Goal: Information Seeking & Learning: Learn about a topic

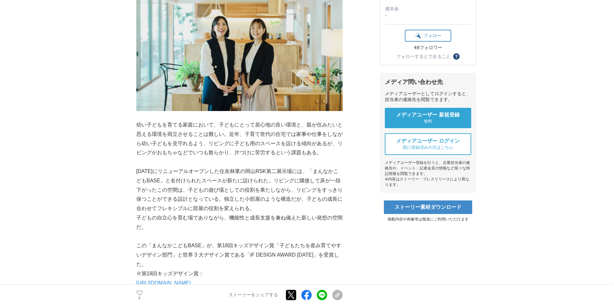
scroll to position [161, 0]
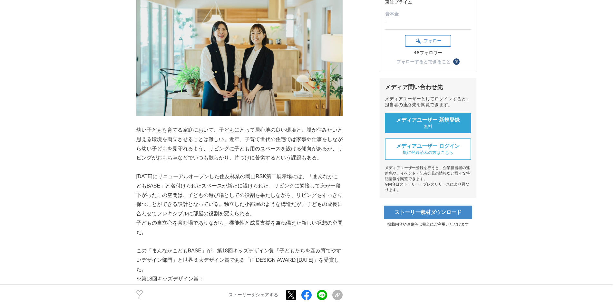
click at [210, 151] on p "幼い子どもを育てる家庭において、子どもにとって居心地の良い環境と、親が住みたいと思える環境を両立させることは難しい。近年、子育て世代の住宅では家事や仕事をしな…" at bounding box center [239, 143] width 206 height 37
drag, startPoint x: 219, startPoint y: 150, endPoint x: 233, endPoint y: 149, distance: 14.8
click at [233, 149] on p "幼い子どもを育てる家庭において、子どもにとって居心地の良い環境と、親が住みたいと思える環境を両立させることは難しい。近年、子育て世代の住宅では家事や仕事をしな…" at bounding box center [239, 143] width 206 height 37
click at [250, 149] on p "幼い子どもを育てる家庭において、子どもにとって居心地の良い環境と、親が住みたいと思える環境を両立させることは難しい。近年、子育て世代の住宅では家事や仕事をしな…" at bounding box center [239, 143] width 206 height 37
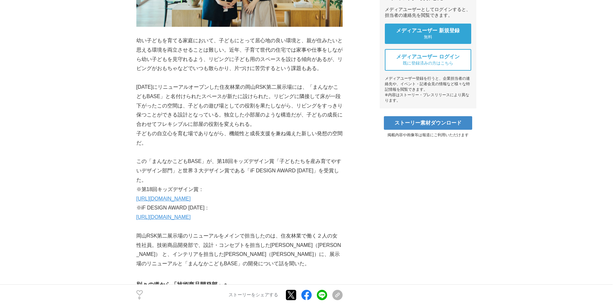
scroll to position [258, 0]
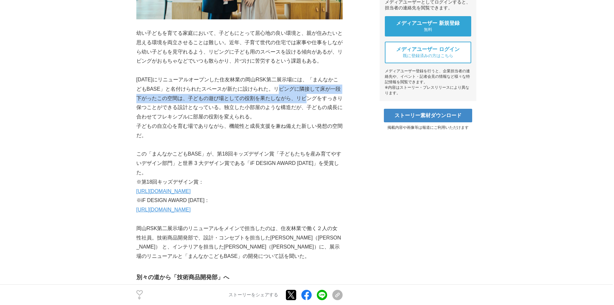
drag, startPoint x: 283, startPoint y: 90, endPoint x: 310, endPoint y: 94, distance: 26.9
click at [310, 94] on p "[DATE]にリニューアルオープンした住友林業の岡山RSK第二展示場には、「まんなかこどもBASE」と名付けられたスペースが新たに設けられた。リビングに隣接し…" at bounding box center [239, 98] width 206 height 46
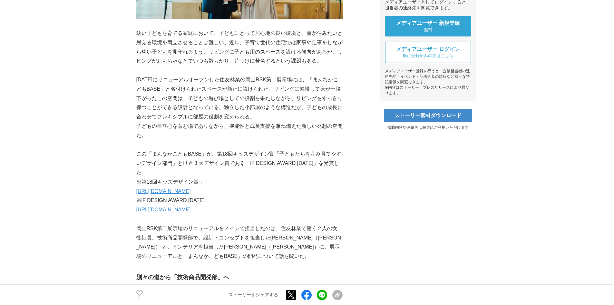
click at [213, 112] on p "[DATE]にリニューアルオープンした住友林業の岡山RSK第二展示場には、「まんなかこどもBASE」と名付けられたスペースが新たに設けられた。リビングに隣接し…" at bounding box center [239, 98] width 206 height 46
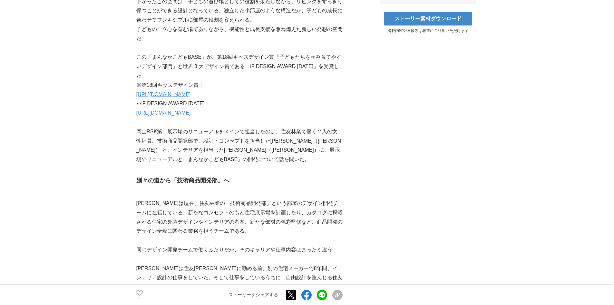
scroll to position [322, 0]
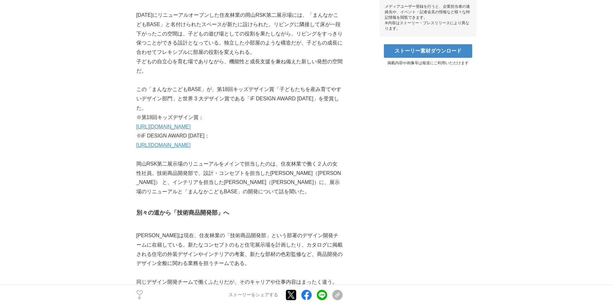
click at [189, 129] on link "[URL][DOMAIN_NAME]" at bounding box center [163, 126] width 54 height 5
click at [191, 143] on link "[URL][DOMAIN_NAME]" at bounding box center [163, 144] width 54 height 5
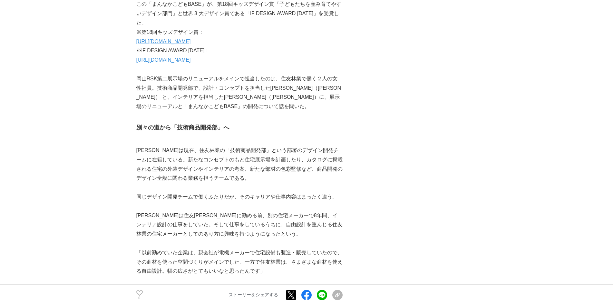
scroll to position [419, 0]
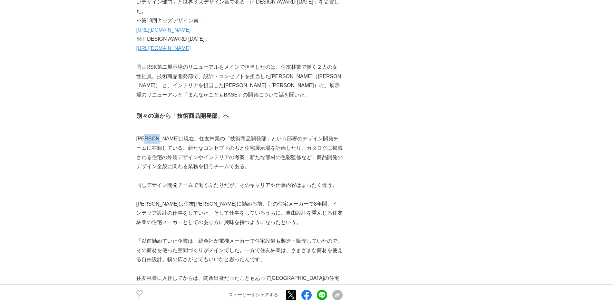
drag, startPoint x: 151, startPoint y: 141, endPoint x: 171, endPoint y: 141, distance: 20.3
click at [171, 141] on p "[PERSON_NAME]は現在、住友林業の「技術商品開発部」という部署のデザイン開発チームに在籍している。新たなコンセプトのもと住宅展示場を計画したり、カタ…" at bounding box center [239, 152] width 206 height 37
click at [202, 142] on p "[PERSON_NAME]は現在、住友林業の「技術商品開発部」という部署のデザイン開発チームに在籍している。新たなコンセプトのもと住宅展示場を計画したり、カタ…" at bounding box center [239, 152] width 206 height 37
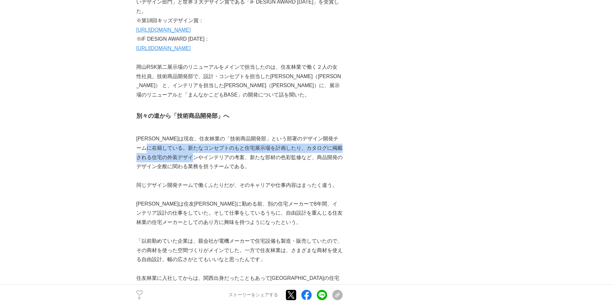
drag, startPoint x: 167, startPoint y: 147, endPoint x: 214, endPoint y: 153, distance: 46.8
click at [214, 153] on p "[PERSON_NAME]は現在、住友林業の「技術商品開発部」という部署のデザイン開発チームに在籍している。新たなコンセプトのもと住宅展示場を計画したり、カタ…" at bounding box center [239, 152] width 206 height 37
click at [218, 150] on p "[PERSON_NAME]は現在、住友林業の「技術商品開発部」という部署のデザイン開発チームに在籍している。新たなコンセプトのもと住宅展示場を計画したり、カタ…" at bounding box center [239, 152] width 206 height 37
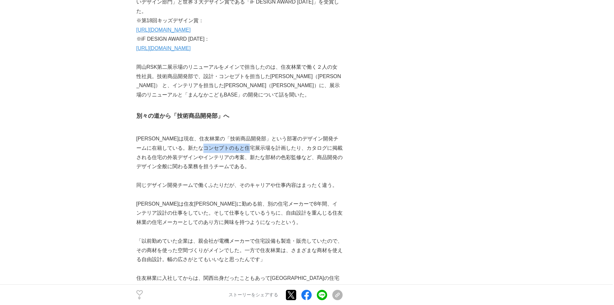
drag, startPoint x: 226, startPoint y: 148, endPoint x: 271, endPoint y: 148, distance: 44.8
click at [270, 148] on p "[PERSON_NAME]は現在、住友林業の「技術商品開発部」という部署のデザイン開発チームに在籍している。新たなコンセプトのもと住宅展示場を計画したり、カタ…" at bounding box center [239, 152] width 206 height 37
click at [290, 148] on p "[PERSON_NAME]は現在、住友林業の「技術商品開発部」という部署のデザイン開発チームに在籍している。新たなコンセプトのもと住宅展示場を計画したり、カタ…" at bounding box center [239, 152] width 206 height 37
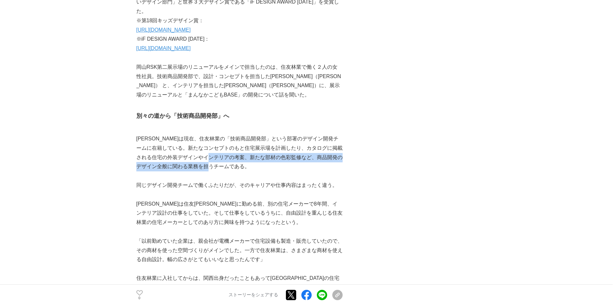
drag, startPoint x: 230, startPoint y: 157, endPoint x: 282, endPoint y: 164, distance: 52.7
click at [282, 164] on p "[PERSON_NAME]は現在、住友林業の「技術商品開発部」という部署のデザイン開発チームに在籍している。新たなコンセプトのもと住宅展示場を計画したり、カタ…" at bounding box center [239, 152] width 206 height 37
click at [285, 168] on p "[PERSON_NAME]は現在、住友林業の「技術商品開発部」という部署のデザイン開発チームに在籍している。新たなコンセプトのもと住宅展示場を計画したり、カタ…" at bounding box center [239, 152] width 206 height 37
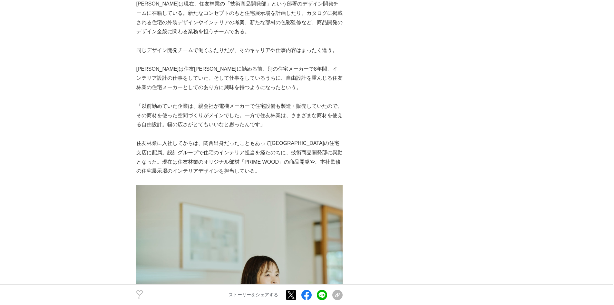
scroll to position [548, 0]
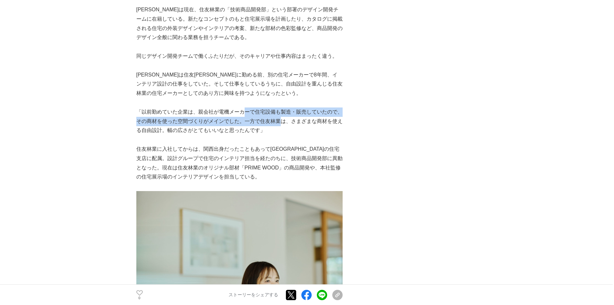
drag, startPoint x: 245, startPoint y: 113, endPoint x: 280, endPoint y: 118, distance: 35.2
click at [280, 118] on p "「以前勤めていた企業は、親会社が電機メーカーで住宅設備も製造・販売していたので、その商材を使った空間づくりがメインでした。一方で住友林業は、さまざまな商材を使…" at bounding box center [239, 121] width 206 height 28
click at [230, 122] on p "「以前勤めていた企業は、親会社が電機メーカーで住宅設備も製造・販売していたので、その商材を使った空間づくりがメインでした。一方で住友林業は、さまざまな商材を使…" at bounding box center [239, 121] width 206 height 28
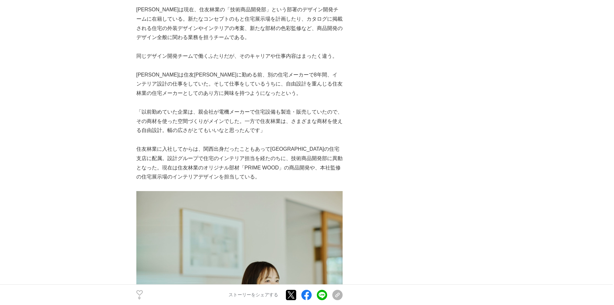
drag, startPoint x: 173, startPoint y: 145, endPoint x: 173, endPoint y: 150, distance: 4.5
click at [173, 148] on p "住友林業に入社してからは、関西出身だったこともあって[GEOGRAPHIC_DATA]の住宅支店に配属。設計グループで住宅のインテリア担当を経たのちに、技術商…" at bounding box center [239, 162] width 206 height 37
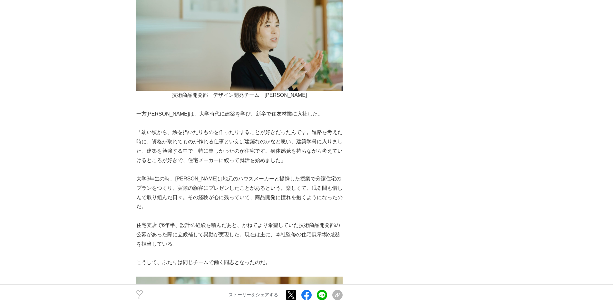
scroll to position [806, 0]
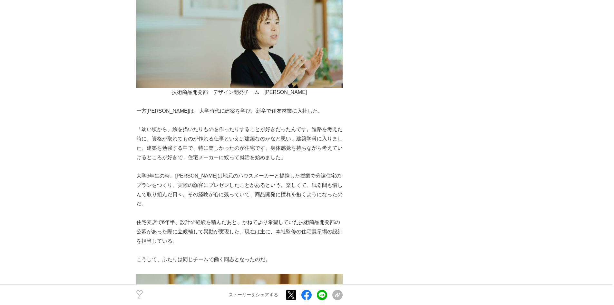
click at [163, 112] on p "一方[PERSON_NAME]は、大学時代に建築を学び、新卒で住友林業に入社した。" at bounding box center [239, 110] width 206 height 9
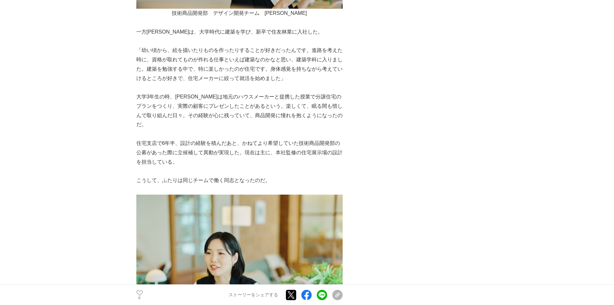
scroll to position [870, 0]
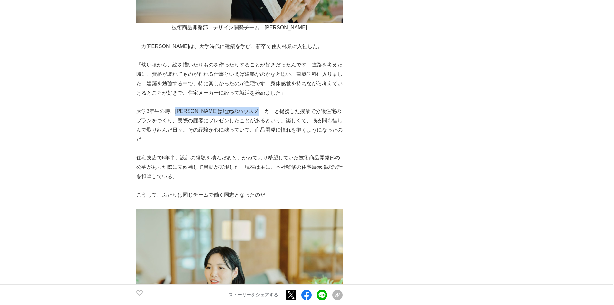
drag, startPoint x: 177, startPoint y: 113, endPoint x: 283, endPoint y: 114, distance: 106.7
click at [283, 114] on p "大学3年生の時、[PERSON_NAME]は地元のハウスメーカーと提携した授業で分譲住宅のプランをつくり、実際の顧客にプレゼンしたことがあるという。楽しくて、…" at bounding box center [239, 125] width 206 height 37
click at [289, 114] on p "大学3年生の時、[PERSON_NAME]は地元のハウスメーカーと提携した授業で分譲住宅のプランをつくり、実際の顧客にプレゼンしたことがあるという。楽しくて、…" at bounding box center [239, 125] width 206 height 37
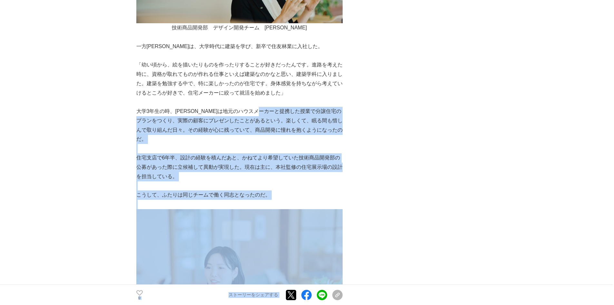
drag, startPoint x: 286, startPoint y: 112, endPoint x: 358, endPoint y: 121, distance: 72.1
click at [268, 124] on p "大学3年生の時、[PERSON_NAME]は地元のハウスメーカーと提携した授業で分譲住宅のプランをつくり、実際の顧客にプレゼンしたことがあるという。楽しくて、…" at bounding box center [239, 125] width 206 height 37
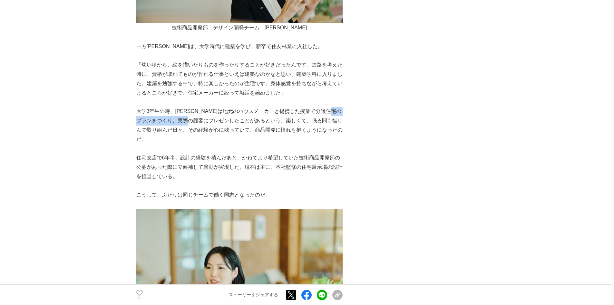
drag, startPoint x: 151, startPoint y: 120, endPoint x: 217, endPoint y: 119, distance: 65.5
click at [216, 119] on p "大学3年生の時、[PERSON_NAME]は地元のハウスメーカーと提携した授業で分譲住宅のプランをつくり、実際の顧客にプレゼンしたことがあるという。楽しくて、…" at bounding box center [239, 125] width 206 height 37
click at [244, 121] on p "大学3年生の時、[PERSON_NAME]は地元のハウスメーカーと提携した授業で分譲住宅のプランをつくり、実際の顧客にプレゼンしたことがあるという。楽しくて、…" at bounding box center [239, 125] width 206 height 37
drag, startPoint x: 158, startPoint y: 130, endPoint x: 219, endPoint y: 130, distance: 60.3
click at [219, 130] on p "大学3年生の時、[PERSON_NAME]は地元のハウスメーカーと提携した授業で分譲住宅のプランをつくり、実際の顧客にプレゼンしたことがあるという。楽しくて、…" at bounding box center [239, 125] width 206 height 37
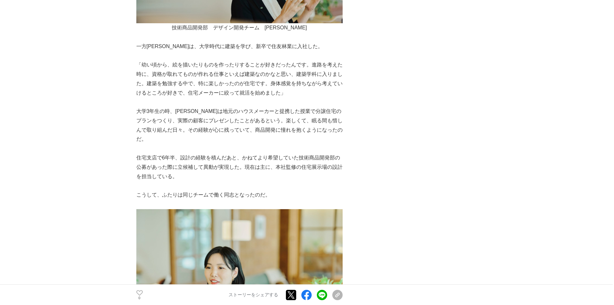
click at [227, 131] on p "大学3年生の時、[PERSON_NAME]は地元のハウスメーカーと提携した授業で分譲住宅のプランをつくり、実際の顧客にプレゼンしたことがあるという。楽しくて、…" at bounding box center [239, 125] width 206 height 37
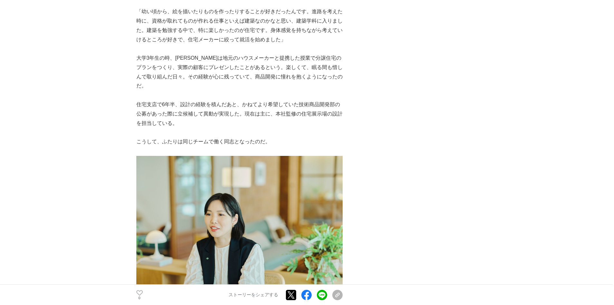
scroll to position [935, 0]
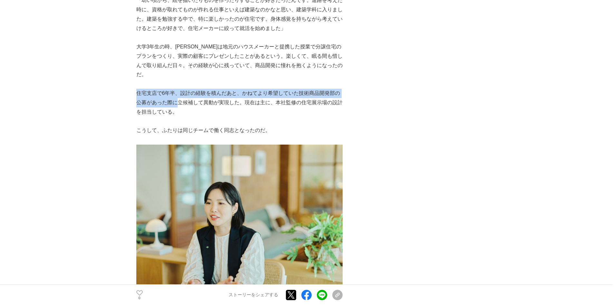
drag, startPoint x: 138, startPoint y: 86, endPoint x: 175, endPoint y: 90, distance: 37.6
click at [175, 90] on p "住宅支店で6年半、設計の経験を積んだあと、かねてより希望していた技術商品開発部の公募があった際に立候補して異動が実現した。現在は主に、本社監修の住宅展示場の設…" at bounding box center [239, 103] width 206 height 28
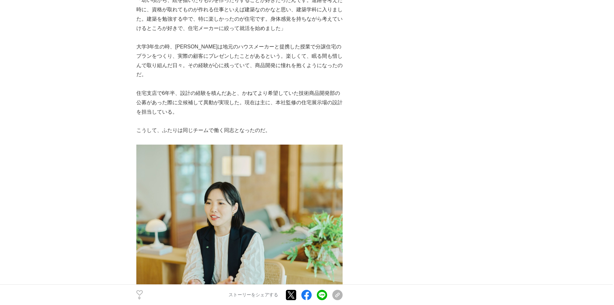
click at [197, 90] on p "住宅支店で6年半、設計の経験を積んだあと、かねてより希望していた技術商品開発部の公募があった際に立候補して異動が実現した。現在は主に、本社監修の住宅展示場の設…" at bounding box center [239, 103] width 206 height 28
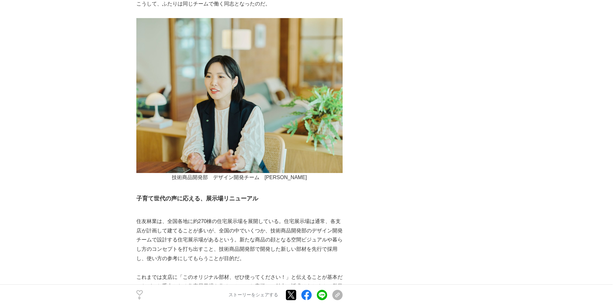
scroll to position [1064, 0]
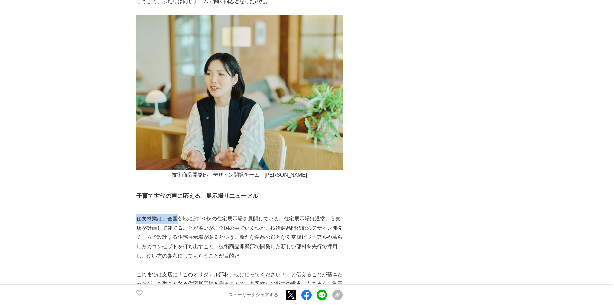
drag, startPoint x: 138, startPoint y: 208, endPoint x: 186, endPoint y: 211, distance: 48.4
click at [185, 214] on p "住友林業は、全国各地に約270棟の住宅展示場を展開している。住宅展示場は通常、各支店が計画して建てることが多いが、全国の中でいくつか、技術商品開発部のデザイン…" at bounding box center [239, 237] width 206 height 46
click at [217, 214] on p "住友林業は、全国各地に約270棟の住宅展示場を展開している。住宅展示場は通常、各支店が計画して建てることが多いが、全国の中でいくつか、技術商品開発部のデザイン…" at bounding box center [239, 237] width 206 height 46
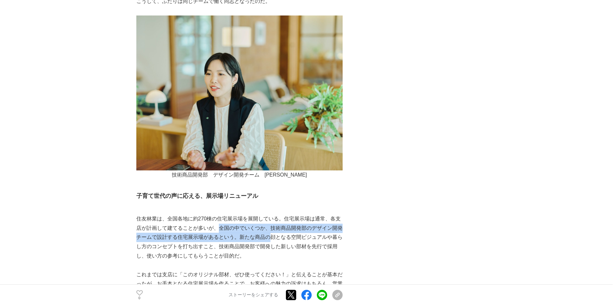
drag, startPoint x: 220, startPoint y: 219, endPoint x: 270, endPoint y: 227, distance: 50.4
click at [270, 227] on p "住友林業は、全国各地に約270棟の住宅展示場を展開している。住宅展示場は通常、各支店が計画して建てることが多いが、全国の中でいくつか、技術商品開発部のデザイン…" at bounding box center [239, 237] width 206 height 46
click at [269, 228] on p "住友林業は、全国各地に約270棟の住宅展示場を展開している。住宅展示場は通常、各支店が計画して建てることが多いが、全国の中でいくつか、技術商品開発部のデザイン…" at bounding box center [239, 237] width 206 height 46
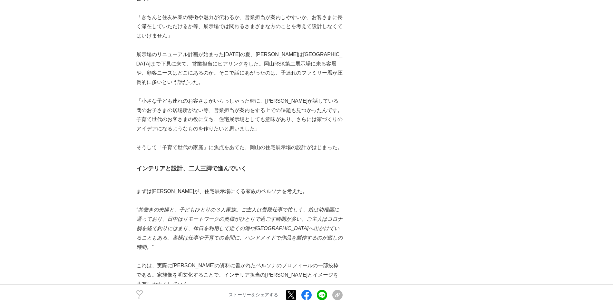
scroll to position [1483, 0]
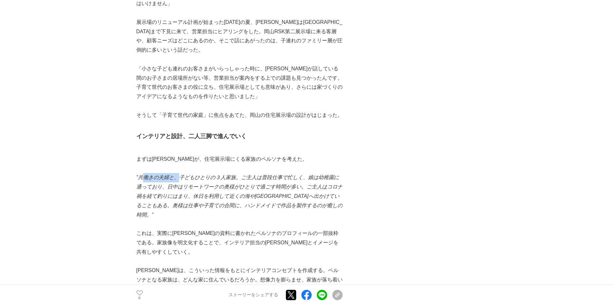
drag, startPoint x: 146, startPoint y: 160, endPoint x: 180, endPoint y: 159, distance: 33.5
click at [179, 174] on em "”共働きの夫婦と、子どもひとりの３人家族。ご主人は普段仕事で忙しく、娘は幼稚園に通っており、日中はリモートワークの奥様がひとりで過ごす時間が多い。ご主人はコロ…" at bounding box center [239, 195] width 206 height 43
click at [188, 174] on em "”共働きの夫婦と、子どもひとりの３人家族。ご主人は普段仕事で忙しく、娘は幼稚園に通っており、日中はリモートワークの奥様がひとりで過ごす時間が多い。ご主人はコロ…" at bounding box center [239, 195] width 206 height 43
drag, startPoint x: 200, startPoint y: 178, endPoint x: 238, endPoint y: 180, distance: 37.4
click at [238, 180] on em "”共働きの夫婦と、子どもひとりの３人家族。ご主人は普段仕事で忙しく、娘は幼稚園に通っており、日中はリモートワークの奥様がひとりで過ごす時間が多い。ご主人はコロ…" at bounding box center [239, 195] width 206 height 43
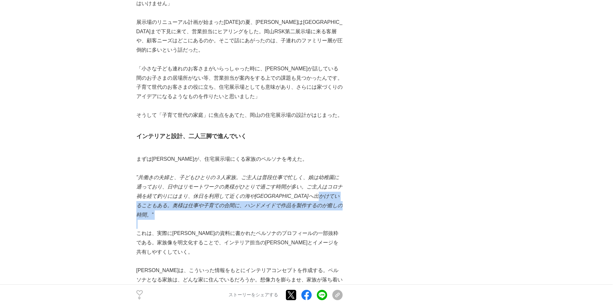
drag, startPoint x: 145, startPoint y: 187, endPoint x: 245, endPoint y: 193, distance: 100.5
click at [245, 193] on div "幼い子どもを育てる家庭において、子どもにとって居心地の良い環境と、親が住みたいと思える環境を両立させることは難しい。近年、子育て世代の住宅では家事や仕事をしな…" at bounding box center [239, 271] width 206 height 3276
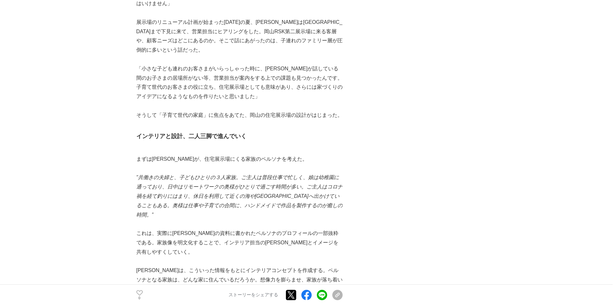
click at [208, 229] on p "これは、実際に[PERSON_NAME]の資料に書かれたペルソナのプロフィールの一部抜粋である。家族像を明文化することで、インテリア担当の[PERSON_NA…" at bounding box center [239, 243] width 206 height 28
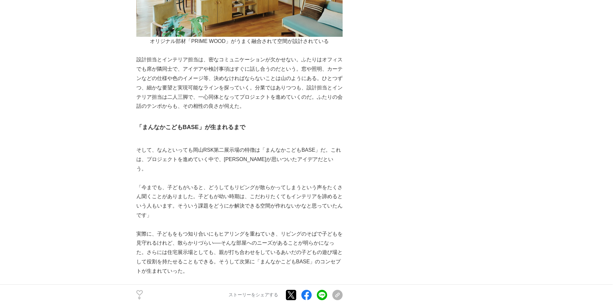
scroll to position [1999, 0]
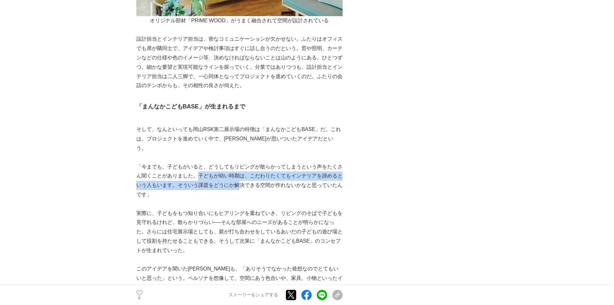
drag, startPoint x: 197, startPoint y: 129, endPoint x: 239, endPoint y: 136, distance: 43.1
click at [239, 162] on p "「今までも、子どもがいると、どうしてもリビングが散らかってしまうという声をたくさん聞くことがありました。子どもが幼い時期は、こだわりたくてもインテリアを諦める…" at bounding box center [239, 180] width 206 height 37
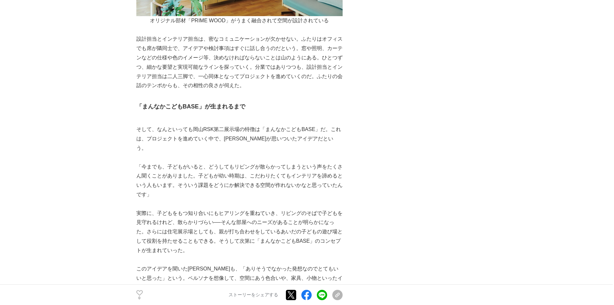
click at [180, 162] on p "「今までも、子どもがいると、どうしてもリビングが散らかってしまうという声をたくさん聞くことがありました。子どもが幼い時期は、こだわりたくてもインテリアを諦める…" at bounding box center [239, 180] width 206 height 37
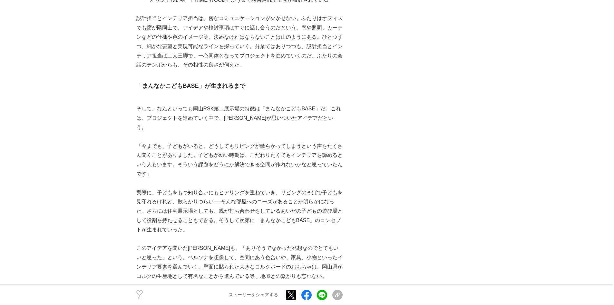
scroll to position [2031, 0]
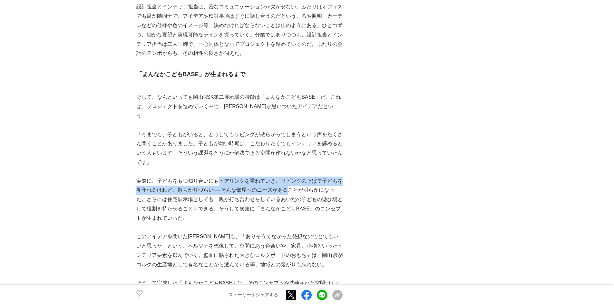
drag, startPoint x: 221, startPoint y: 133, endPoint x: 291, endPoint y: 140, distance: 70.6
click at [291, 176] on p "実際に、子どもをもつ知り合いにもヒアリングを重ねていき、リビングのそばで子どもを見守れるけれど、散らかりづらい──そんな部屋へのニーズがあることが明らかになっ…" at bounding box center [239, 199] width 206 height 46
click at [178, 176] on p "実際に、子どもをもつ知り合いにもヒアリングを重ねていき、リビングのそばで子どもを見守れるけれど、散らかりづらい──そんな部屋へのニーズがあることが明らかになっ…" at bounding box center [239, 199] width 206 height 46
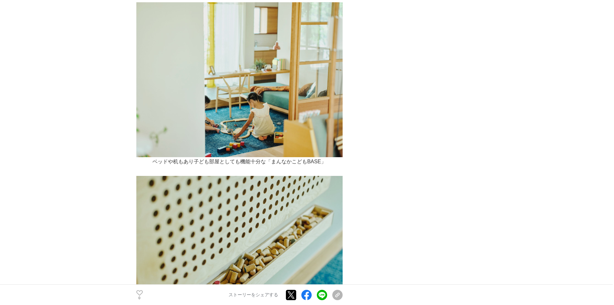
scroll to position [2321, 0]
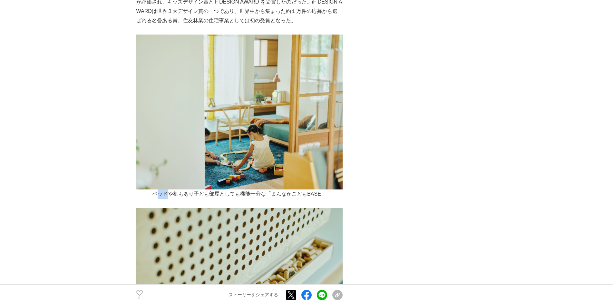
drag, startPoint x: 156, startPoint y: 147, endPoint x: 166, endPoint y: 146, distance: 9.7
click at [166, 189] on p "ベッドや机もあり子ども部屋としても機能十分な「まんなかこどもBASE」" at bounding box center [239, 193] width 206 height 9
click at [187, 189] on p "ベッドや机もあり子ども部屋としても機能十分な「まんなかこどもBASE」" at bounding box center [239, 193] width 206 height 9
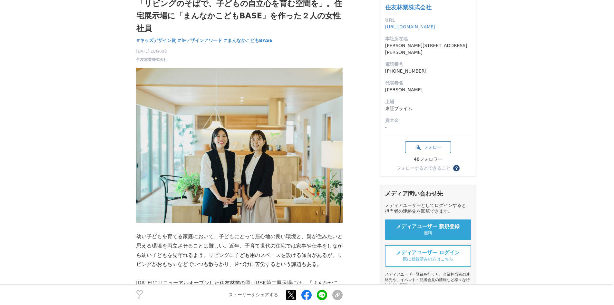
scroll to position [0, 0]
